Goal: Task Accomplishment & Management: Complete application form

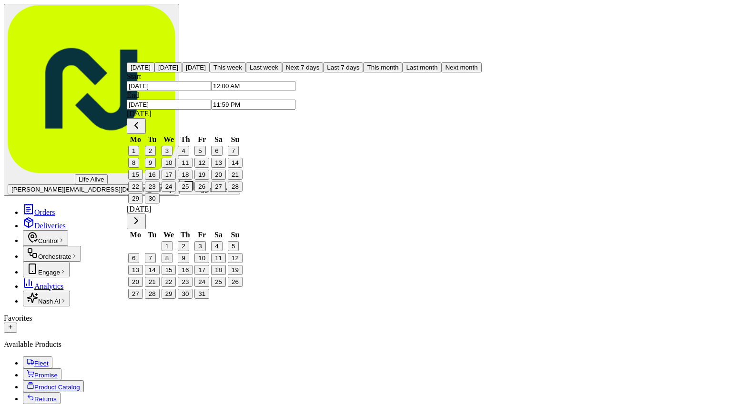
click at [154, 72] on button "[DATE]" at bounding box center [141, 67] width 28 height 10
type input "[DATE]"
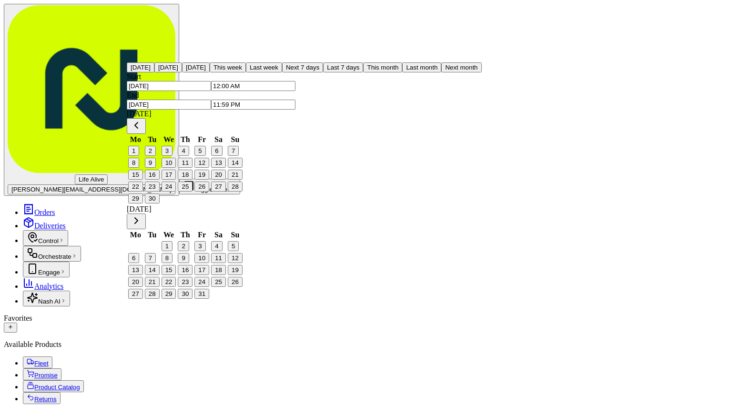
click at [363, 72] on button "This month" at bounding box center [382, 67] width 39 height 10
type input "[DATE]"
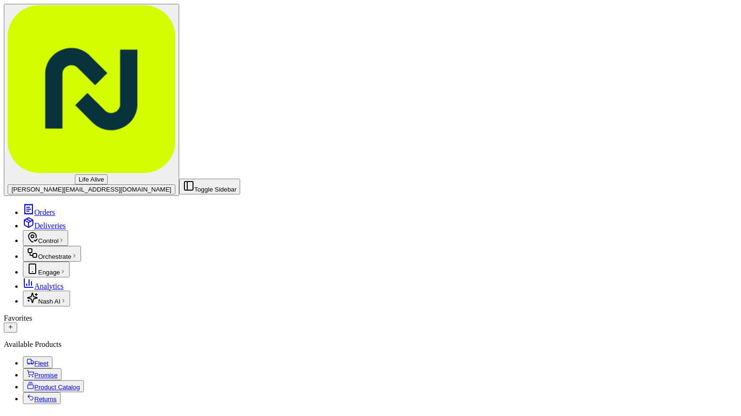
type input "union"
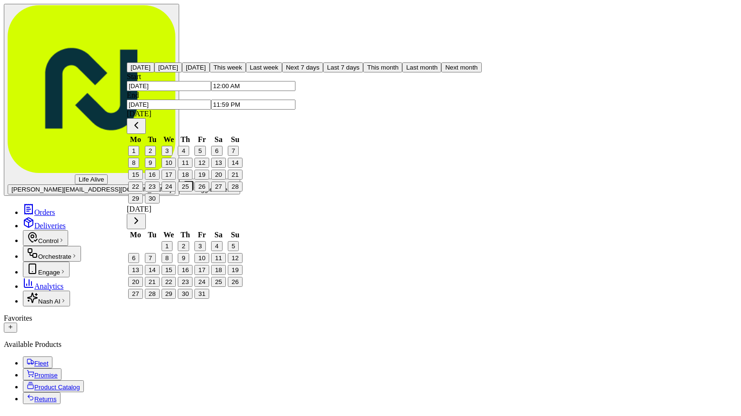
click at [177, 72] on div "[DATE] [DATE] [DATE] This week Last week Next 7 days Last 7 days This month Las…" at bounding box center [304, 67] width 355 height 10
click at [154, 72] on button "[DATE]" at bounding box center [141, 67] width 28 height 10
type input "[DATE]"
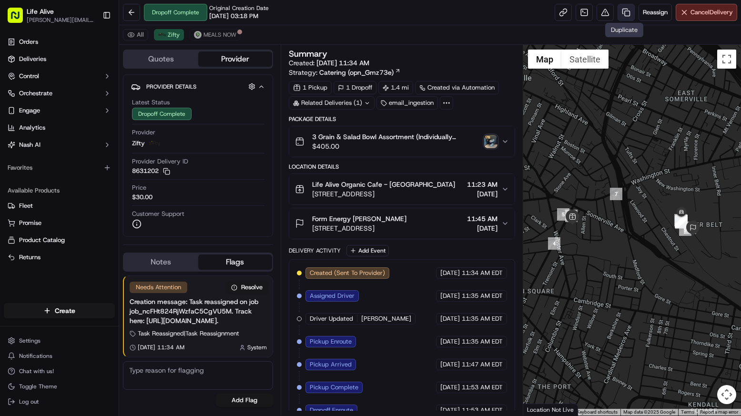
click at [628, 12] on link at bounding box center [626, 12] width 17 height 17
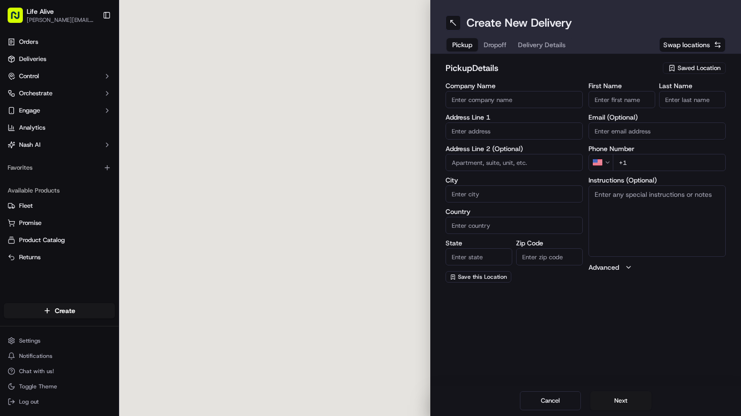
type input "Life Alive Organic Cafe - [GEOGRAPHIC_DATA]"
type input "[STREET_ADDRESS]"
type input "Somerville"
type input "US"
type input "MA"
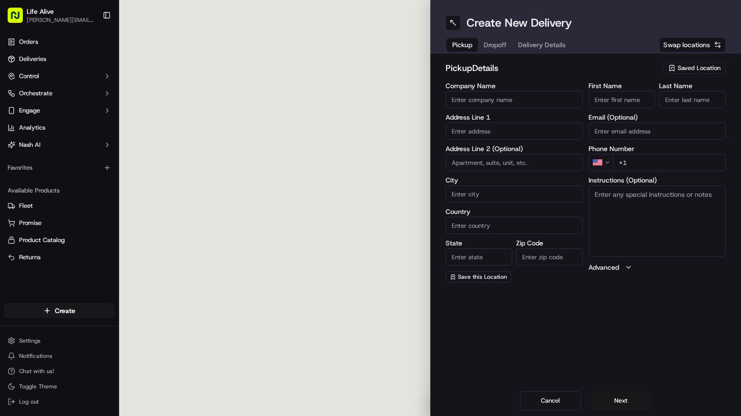
type input "02143"
type input "[PHONE_NUMBER]"
type textarea "N/A"
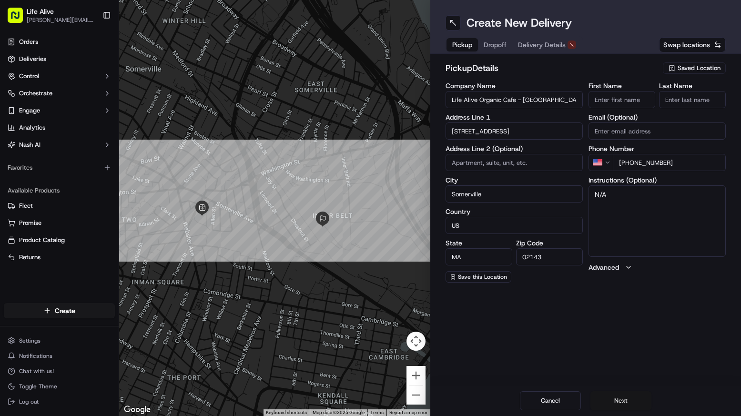
click at [620, 396] on button "Next" at bounding box center [621, 400] width 61 height 19
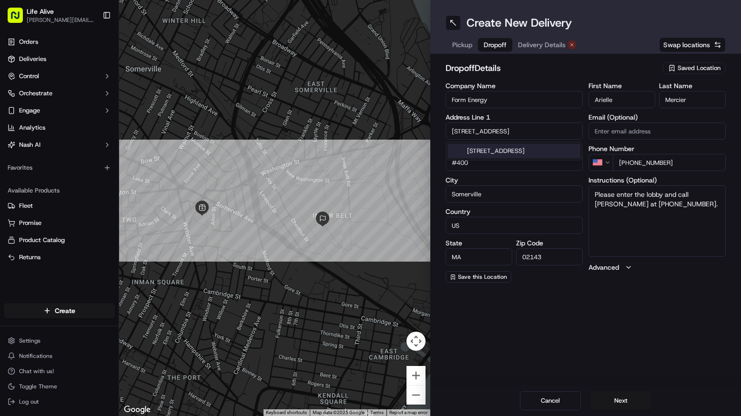
click at [498, 128] on input "200 Inner Belt Rd" at bounding box center [514, 131] width 137 height 17
paste input "5 Quincy Street, Cambridge, MA 02138"
click at [500, 150] on div "25 Quincy Street, Cambridge, MA 02138" at bounding box center [514, 151] width 133 height 14
type input "25 Quincy Street"
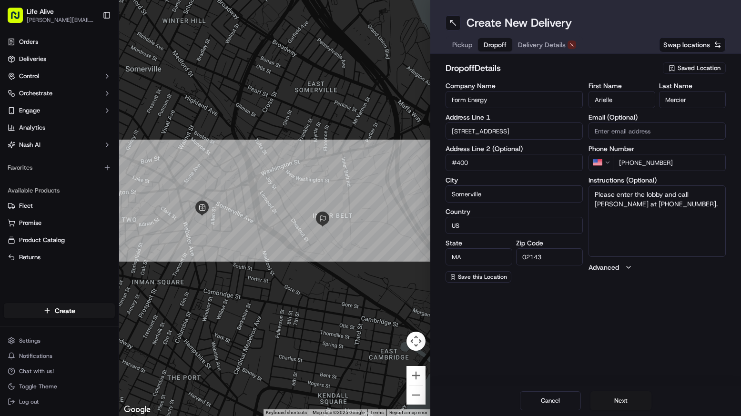
type input "Cambridge"
type input "United States"
type input "02138"
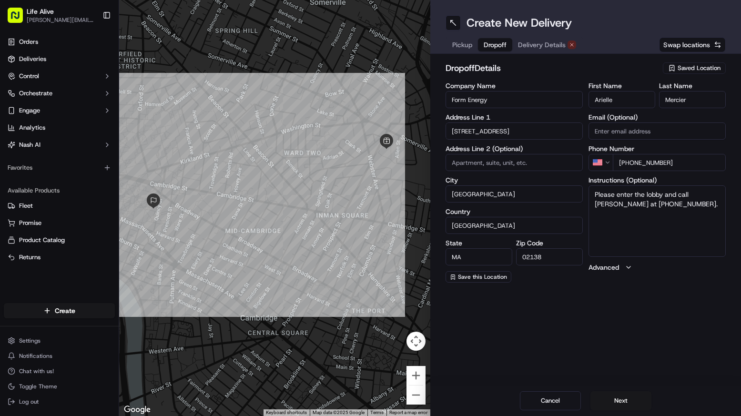
click at [497, 97] on input "Form Energy" at bounding box center [514, 99] width 137 height 17
paste input "Harvard - [PERSON_NAME][GEOGRAPHIC_DATA]"
type input "Harvard - [PERSON_NAME][GEOGRAPHIC_DATA]"
click at [623, 101] on input "Arielle" at bounding box center [622, 99] width 67 height 17
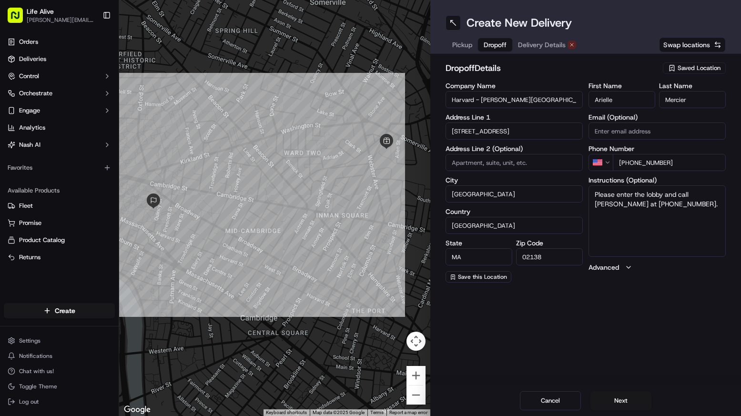
click at [623, 101] on input "Arielle" at bounding box center [622, 99] width 67 height 17
paste input "Marian Wilson"
drag, startPoint x: 635, startPoint y: 100, endPoint x: 618, endPoint y: 99, distance: 17.2
click at [618, 99] on input "Marian Wilson" at bounding box center [622, 99] width 67 height 17
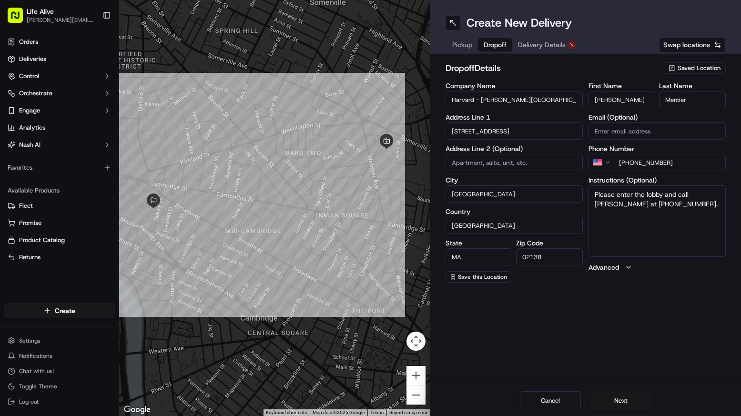
type input "Marian"
click at [694, 102] on input "Mercier" at bounding box center [692, 99] width 67 height 17
paste input "Wilson"
type input "Wilson"
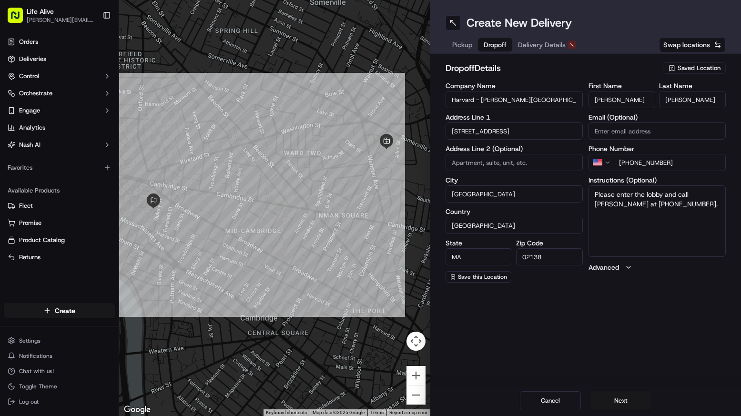
drag, startPoint x: 676, startPoint y: 164, endPoint x: 632, endPoint y: 162, distance: 44.9
drag, startPoint x: 629, startPoint y: 163, endPoint x: 680, endPoint y: 163, distance: 51.0
click at [680, 163] on input "+1 603 425 8310" at bounding box center [669, 162] width 113 height 17
paste input "17 785 8225"
type input "+1 617 785 8225"
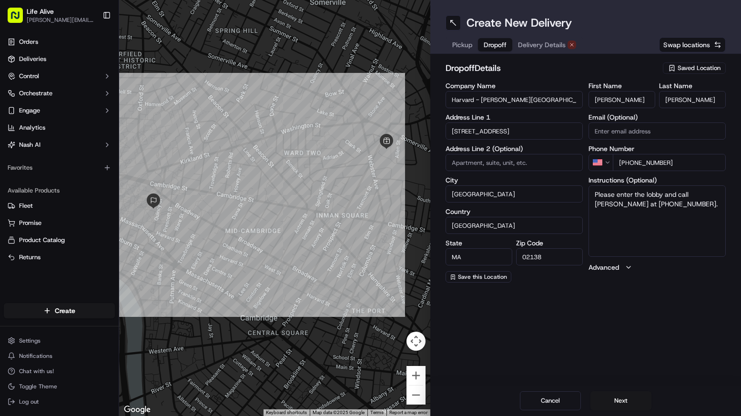
drag, startPoint x: 647, startPoint y: 207, endPoint x: 586, endPoint y: 194, distance: 62.4
click at [586, 194] on div "Company Name Harvard - Charles Warren Center Address Line 1 25 Quincy Street Ad…" at bounding box center [586, 182] width 281 height 200
click at [617, 400] on button "Next" at bounding box center [621, 400] width 61 height 19
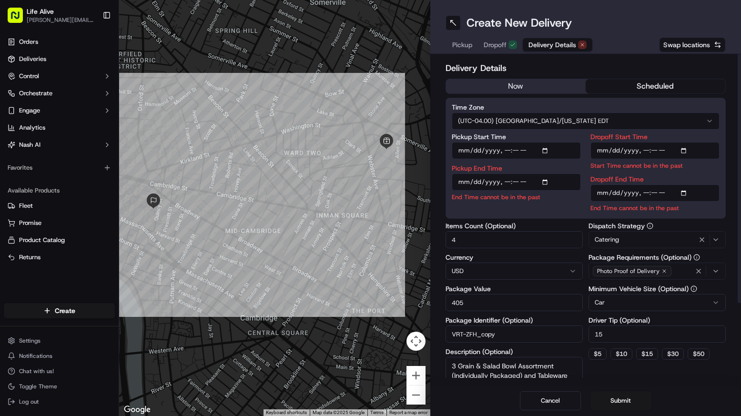
click at [632, 86] on button "scheduled" at bounding box center [656, 86] width 140 height 14
click at [617, 151] on input "Dropoff Start Time" at bounding box center [655, 150] width 129 height 17
type input "2025-09-22T11:30"
click at [694, 188] on input "Dropoff End Time" at bounding box center [655, 192] width 129 height 17
click at [612, 191] on input "Dropoff End Time" at bounding box center [655, 192] width 129 height 17
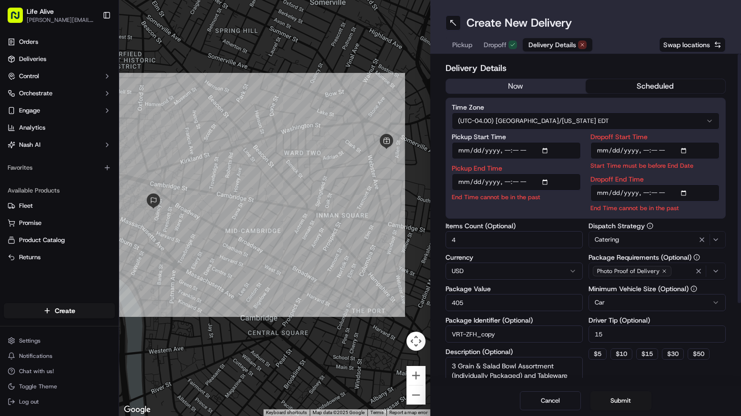
click at [654, 199] on input "Dropoff End Time" at bounding box center [655, 192] width 129 height 17
click at [654, 196] on input "Dropoff End Time" at bounding box center [655, 192] width 129 height 17
type input "2025-09-22T11:15"
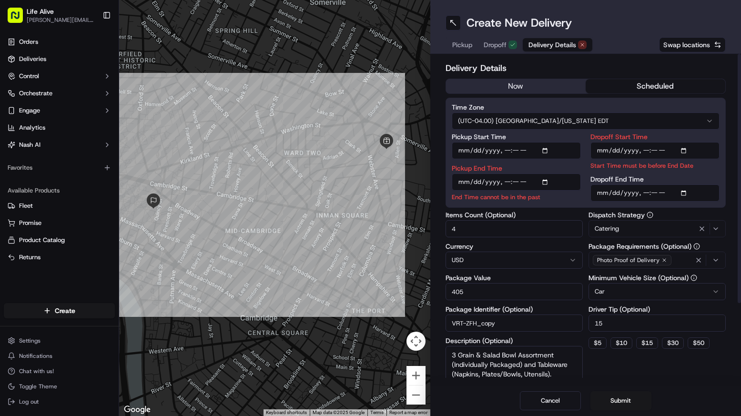
click at [658, 151] on input "Dropoff Start Time" at bounding box center [655, 150] width 129 height 17
type input "2025-09-22T11:00"
click at [522, 149] on input "Pickup Start Time" at bounding box center [516, 150] width 129 height 17
click at [517, 151] on input "Pickup Start Time" at bounding box center [516, 150] width 129 height 17
click at [505, 151] on input "Pickup Start Time" at bounding box center [516, 150] width 129 height 17
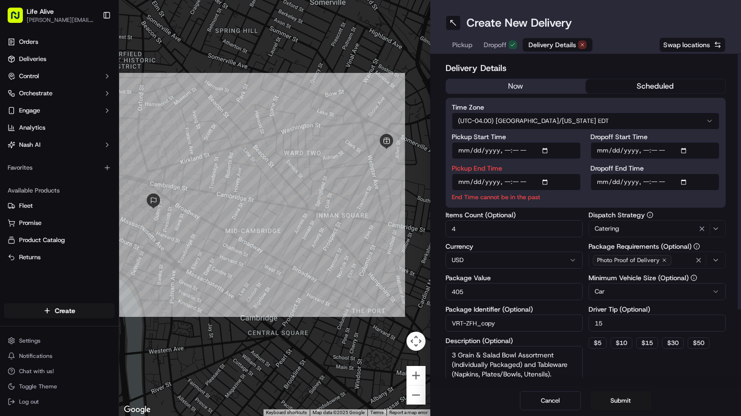
click at [494, 148] on input "Pickup Start Time" at bounding box center [516, 150] width 129 height 17
click at [475, 151] on input "Pickup Start Time" at bounding box center [516, 150] width 129 height 17
click at [465, 149] on input "Pickup Start Time" at bounding box center [516, 150] width 129 height 17
click at [578, 163] on div "Pickup Start Time Pickup End Time End Time cannot be in the past" at bounding box center [516, 167] width 129 height 68
click at [464, 181] on input "Pickup End Time" at bounding box center [516, 182] width 129 height 17
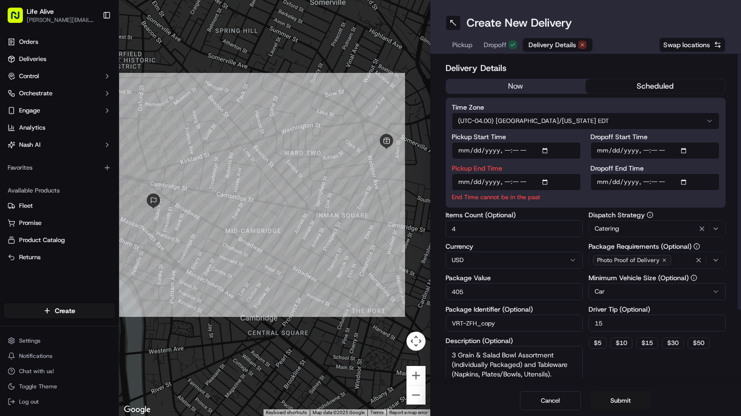
click at [506, 184] on input "Pickup End Time" at bounding box center [516, 182] width 129 height 17
click at [518, 182] on input "Pickup End Time" at bounding box center [516, 182] width 129 height 17
type input "2025-09-22T10:50"
click at [587, 165] on div "Pickup Start Time Pickup End Time End Time cannot be in the past Dropoff Start …" at bounding box center [586, 167] width 268 height 68
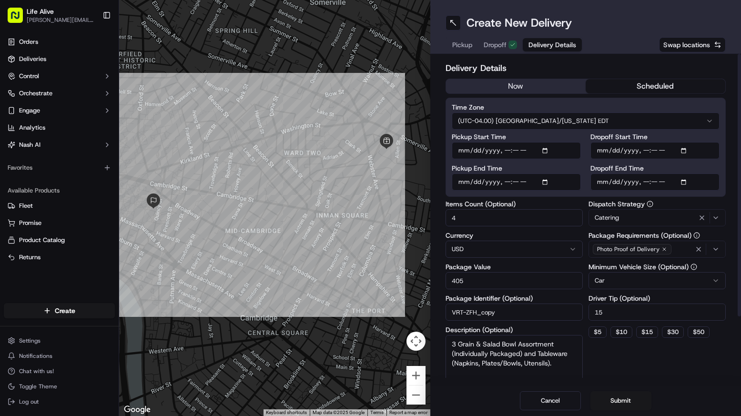
click at [521, 315] on input "VRT-ZFH_copy" at bounding box center [514, 312] width 137 height 17
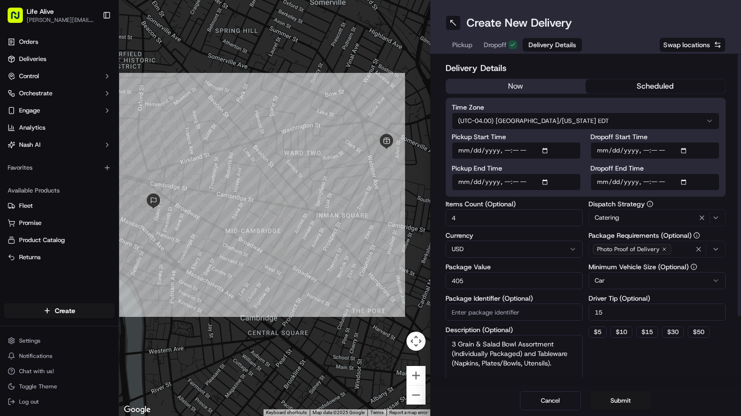
click at [518, 356] on textarea "3 Grain & Salad Bowl Assortment (Individually Packaged) and Tableware (Napkins,…" at bounding box center [514, 361] width 137 height 53
click at [493, 280] on input "405" at bounding box center [514, 280] width 137 height 17
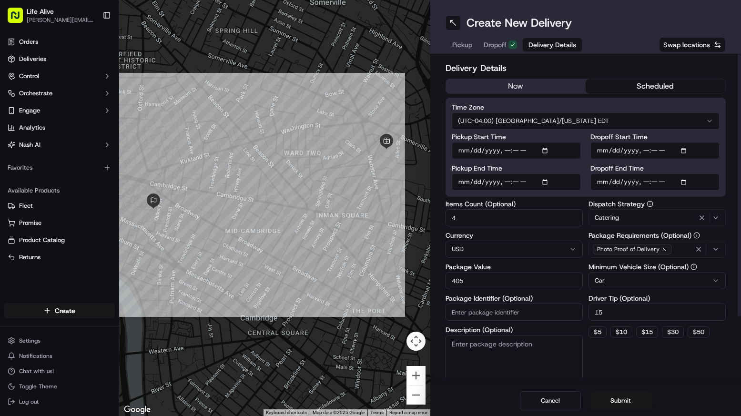
click at [493, 280] on input "405" at bounding box center [514, 280] width 137 height 17
type input "192"
click at [629, 313] on input "15" at bounding box center [657, 312] width 137 height 17
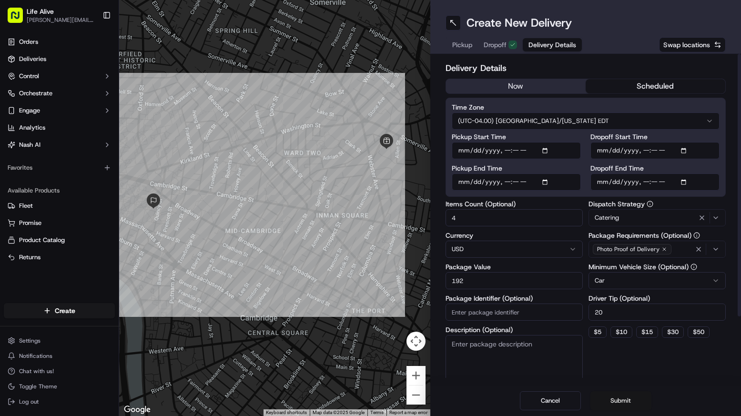
type input "20"
click at [633, 401] on button "Submit" at bounding box center [621, 400] width 61 height 19
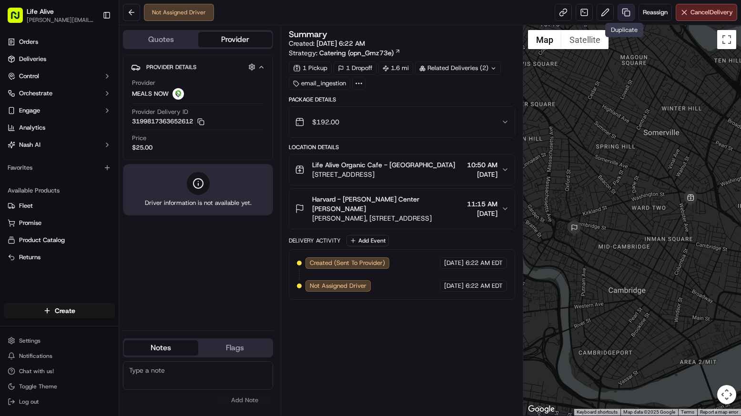
click at [628, 13] on link at bounding box center [626, 12] width 17 height 17
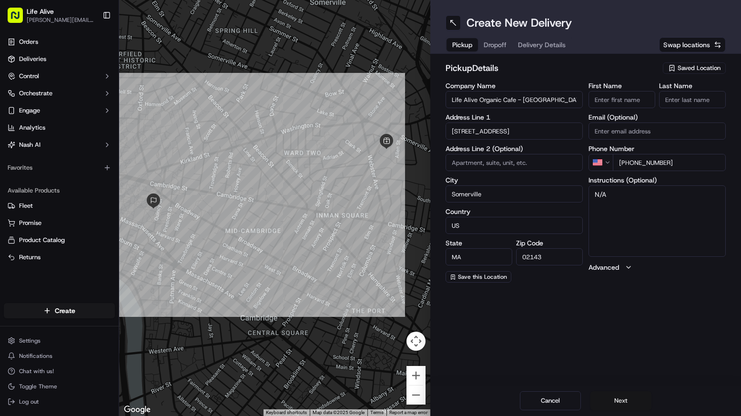
click at [606, 398] on button "Next" at bounding box center [621, 400] width 61 height 19
click at [545, 101] on input "Harvard - [PERSON_NAME][GEOGRAPHIC_DATA]" at bounding box center [514, 99] width 137 height 17
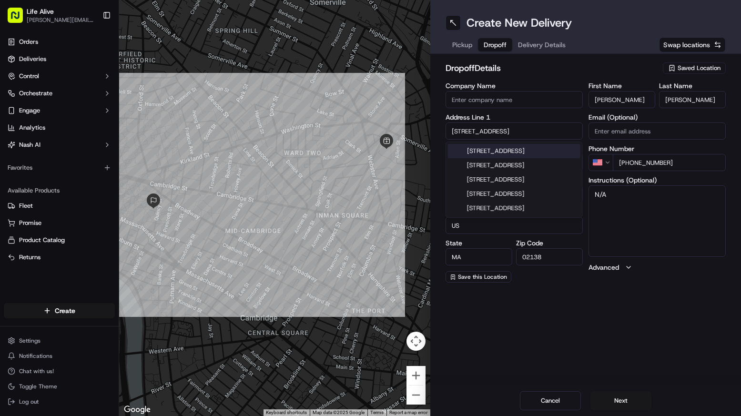
click at [510, 133] on input "25 Quincy St" at bounding box center [514, 131] width 137 height 17
type input "\"
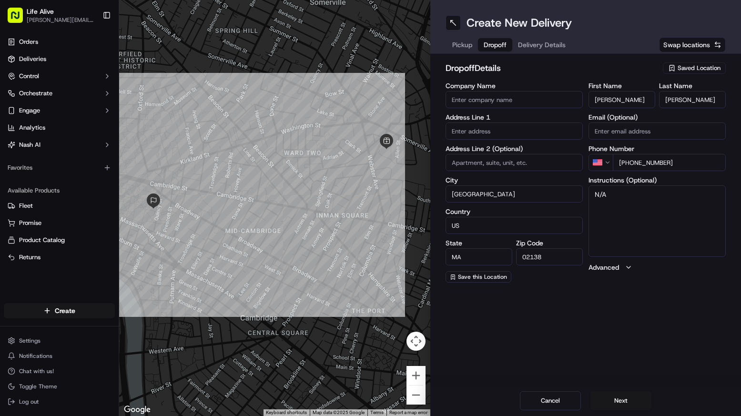
drag, startPoint x: 682, startPoint y: 168, endPoint x: 629, endPoint y: 160, distance: 53.5
paste input "781 583 8538"
type input "+1 781 583 8538"
click at [476, 128] on input "text" at bounding box center [514, 131] width 137 height 17
paste input "[GEOGRAPHIC_DATA]"
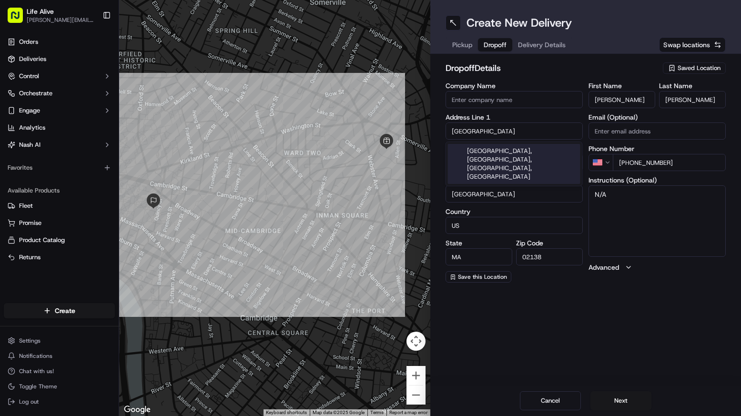
type input "[GEOGRAPHIC_DATA]"
click at [508, 98] on input "Company Name" at bounding box center [514, 99] width 137 height 17
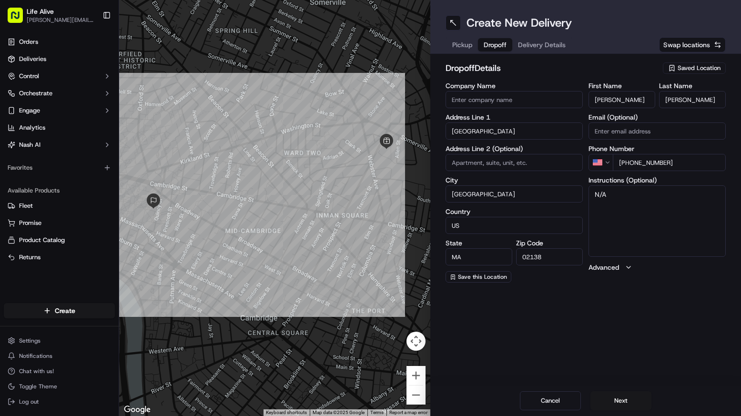
paste input "[GEOGRAPHIC_DATA]"
type input "[GEOGRAPHIC_DATA]"
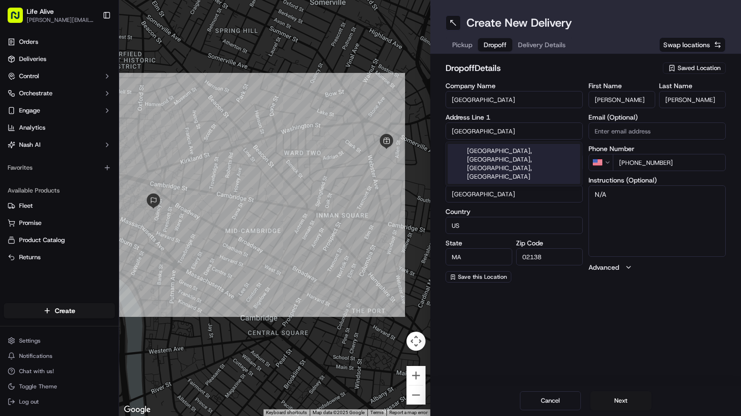
click at [512, 128] on input "[GEOGRAPHIC_DATA]" at bounding box center [514, 131] width 137 height 17
paste input "62 Talbot Avenue in Medford, MA 02155"
click at [510, 151] on div "62 Talbot Avenue, Medford, MA" at bounding box center [514, 151] width 133 height 14
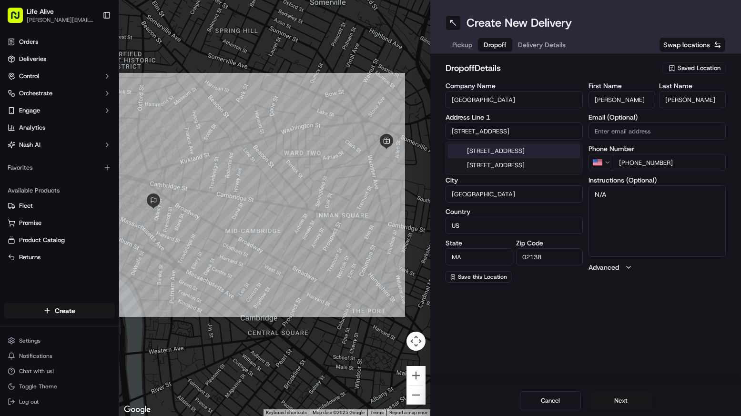
type input "62 Talbot Avenue"
type input "Medford"
type input "United States"
type input "02155"
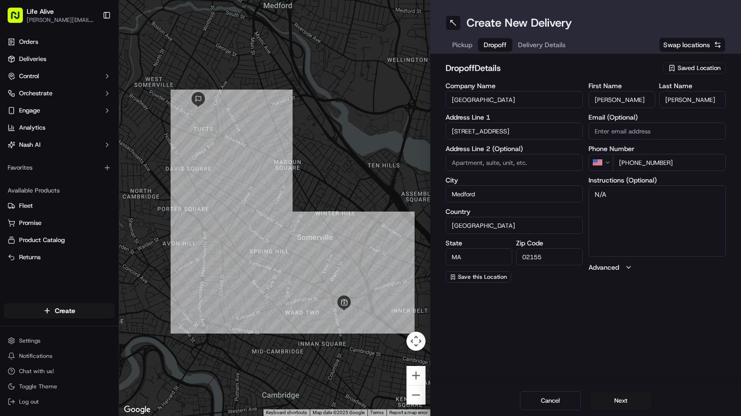
click at [641, 209] on textarea "N/A" at bounding box center [657, 221] width 137 height 72
click at [640, 205] on textarea "N/A" at bounding box center [657, 221] width 137 height 72
click at [642, 204] on textarea "N/A" at bounding box center [657, 221] width 137 height 72
click at [641, 204] on textarea "N/A" at bounding box center [657, 221] width 137 height 72
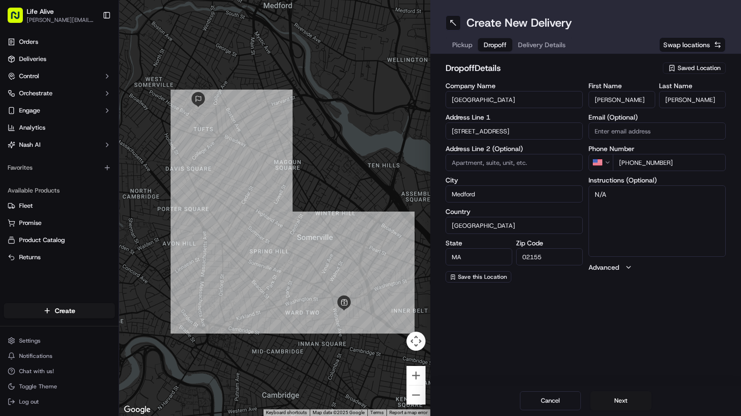
click at [641, 204] on textarea "N/A" at bounding box center [657, 221] width 137 height 72
paste textarea "781-583-8538"
type textarea "781-583-8538"
click at [619, 101] on input "Marian" at bounding box center [622, 99] width 67 height 17
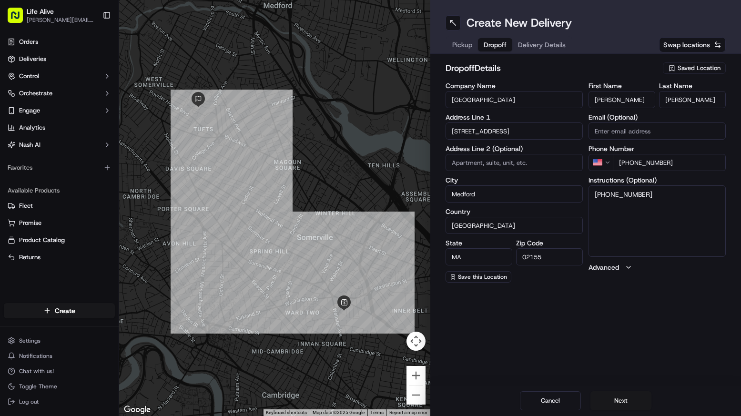
click at [619, 101] on input "Marian" at bounding box center [622, 99] width 67 height 17
click at [618, 101] on input "Marian" at bounding box center [622, 99] width 67 height 17
paste input "ne O'Connell"
drag, startPoint x: 636, startPoint y: 100, endPoint x: 609, endPoint y: 98, distance: 26.8
click at [609, 98] on input "[PERSON_NAME]" at bounding box center [622, 99] width 67 height 17
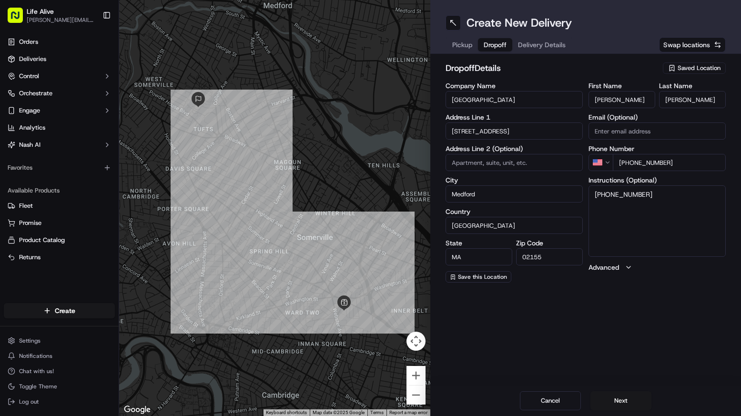
type input "Marianne"
click at [689, 99] on input "Wilson" at bounding box center [692, 99] width 67 height 17
paste input "O'Connell"
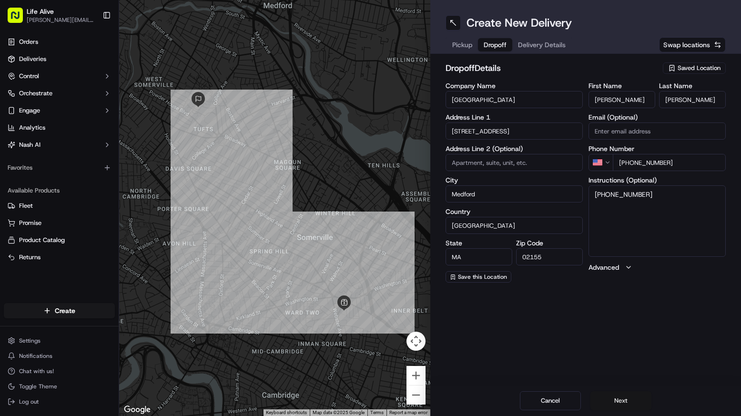
type input "O'Connell"
click at [613, 401] on button "Next" at bounding box center [621, 400] width 61 height 19
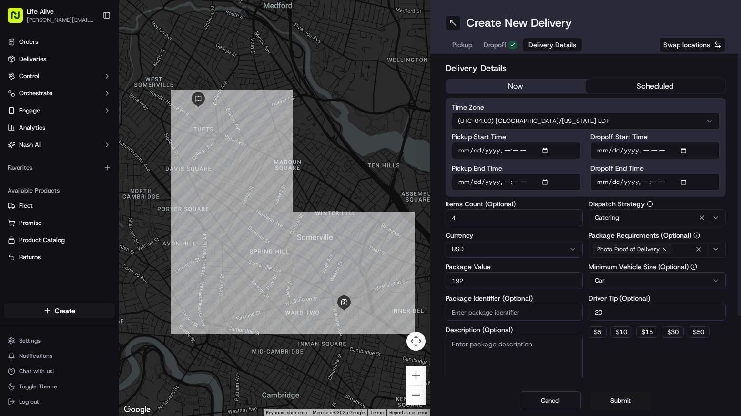
click at [651, 87] on button "scheduled" at bounding box center [656, 86] width 140 height 14
click at [614, 182] on input "Dropoff End Time" at bounding box center [655, 182] width 129 height 17
click at [656, 183] on input "Dropoff End Time" at bounding box center [655, 182] width 129 height 17
type input "2025-09-22T11:45"
click at [655, 149] on input "Dropoff Start Time" at bounding box center [655, 150] width 129 height 17
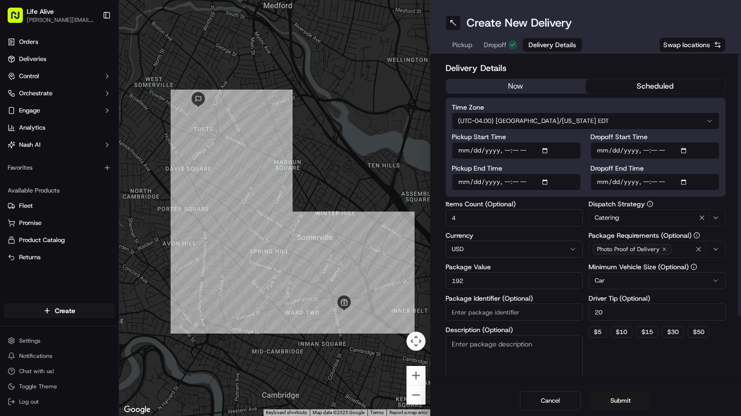
type input "2025-09-22T11:30"
click at [727, 166] on div "Delivery Details now scheduled Time Zone (UTC-04.00) America/New York EDT Picku…" at bounding box center [585, 220] width 311 height 332
click at [483, 278] on input "192" at bounding box center [514, 280] width 137 height 17
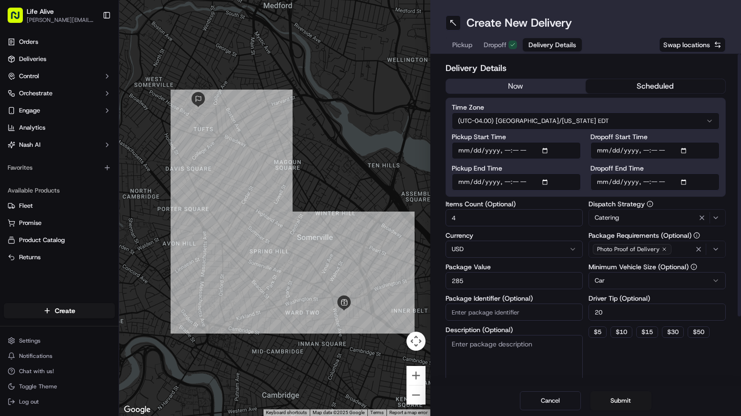
type input "285"
click at [480, 181] on input "Pickup End Time" at bounding box center [516, 182] width 129 height 17
click at [508, 183] on input "Pickup End Time" at bounding box center [516, 182] width 129 height 17
click at [515, 181] on input "Pickup End Time" at bounding box center [516, 182] width 129 height 17
type input "2025-09-22T11:20"
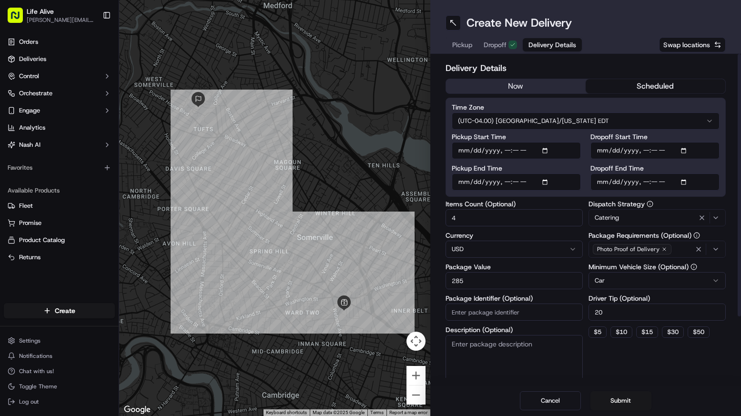
click at [593, 171] on label "Dropoff End Time" at bounding box center [655, 168] width 129 height 7
click at [593, 174] on input "Dropoff End Time" at bounding box center [655, 182] width 129 height 17
click at [583, 166] on div "Pickup Start Time Pickup End Time Dropoff Start Time Dropoff End Time" at bounding box center [586, 161] width 268 height 57
click at [618, 399] on button "Submit" at bounding box center [621, 400] width 61 height 19
